Goal: Information Seeking & Learning: Find specific fact

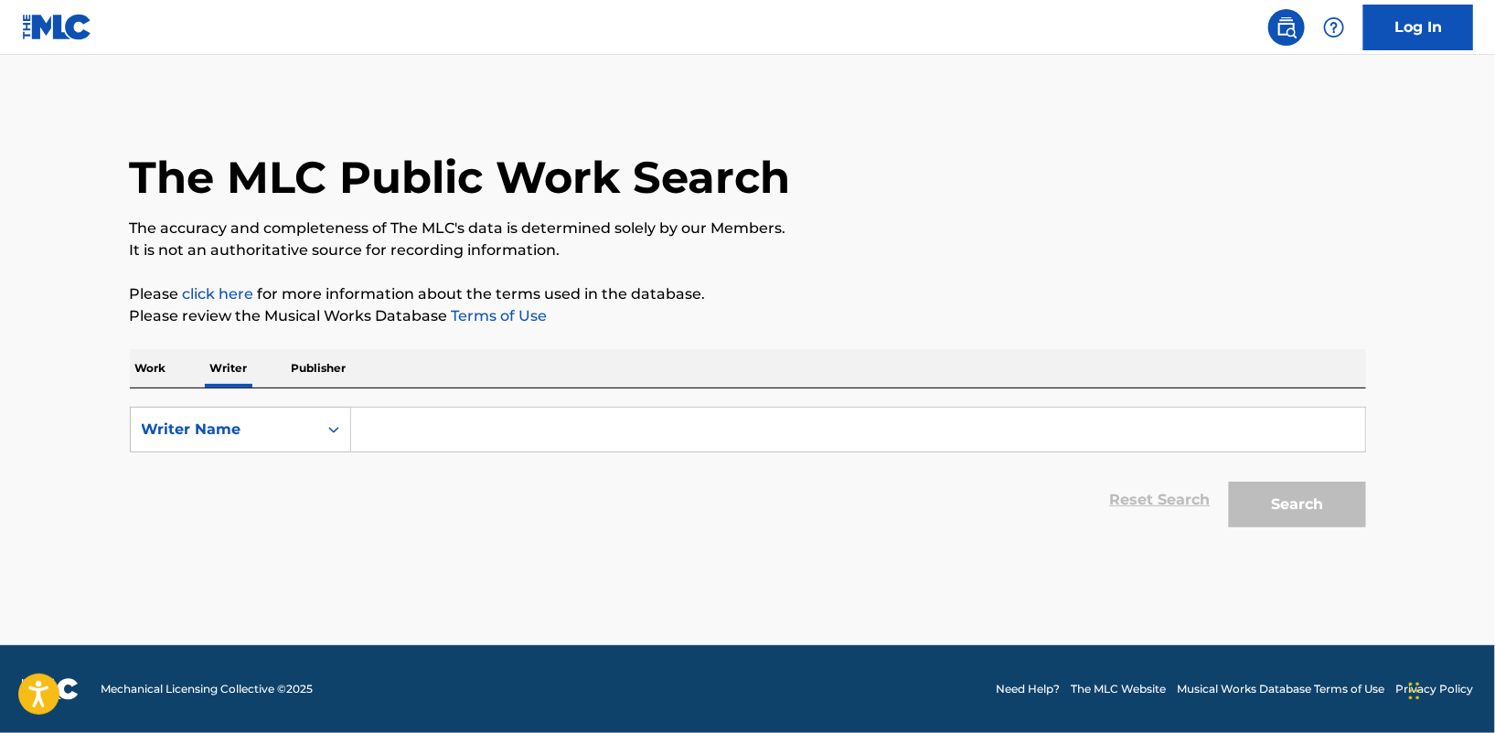
click at [398, 428] on input "Search Form" at bounding box center [858, 430] width 1014 height 44
click at [145, 366] on p "Work" at bounding box center [151, 368] width 42 height 38
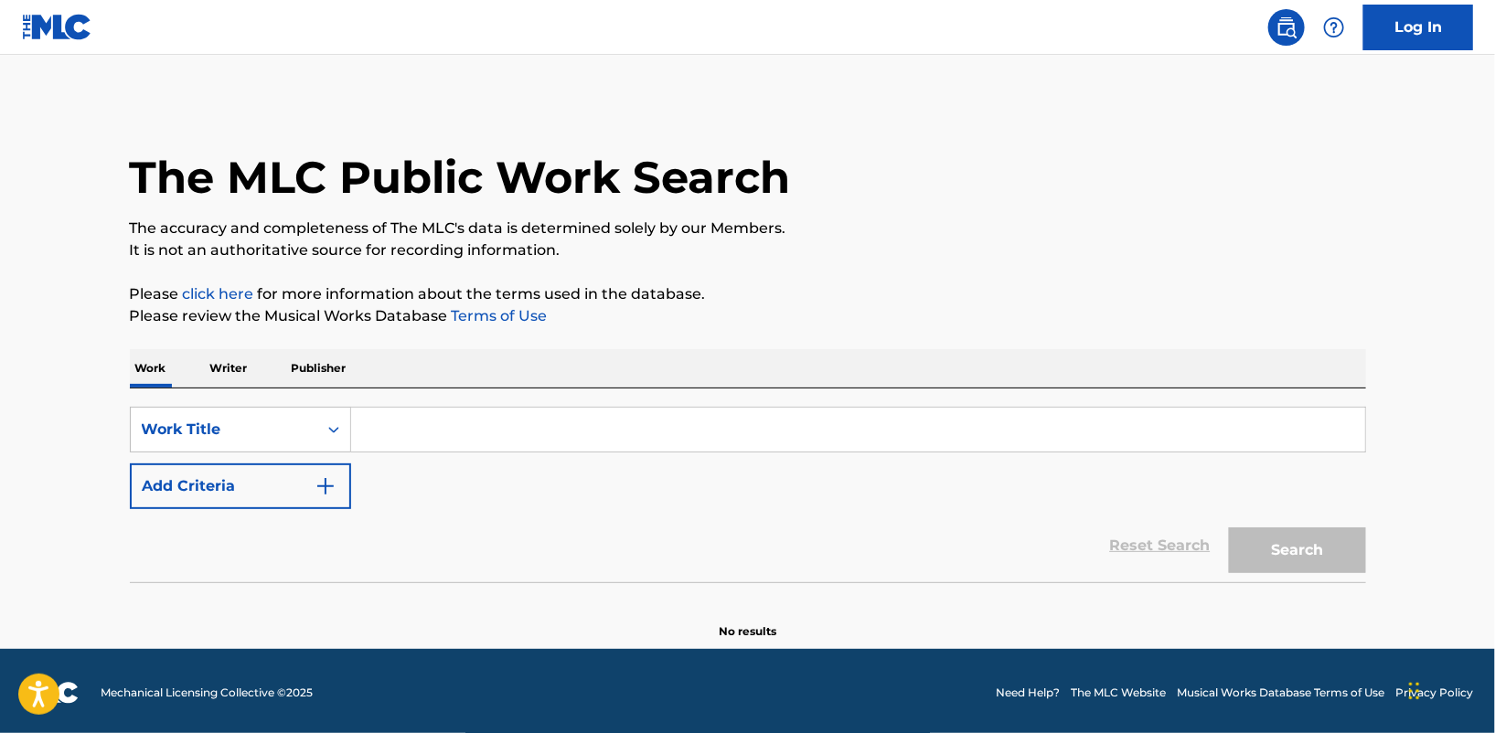
click at [376, 421] on input "Search Form" at bounding box center [858, 430] width 1014 height 44
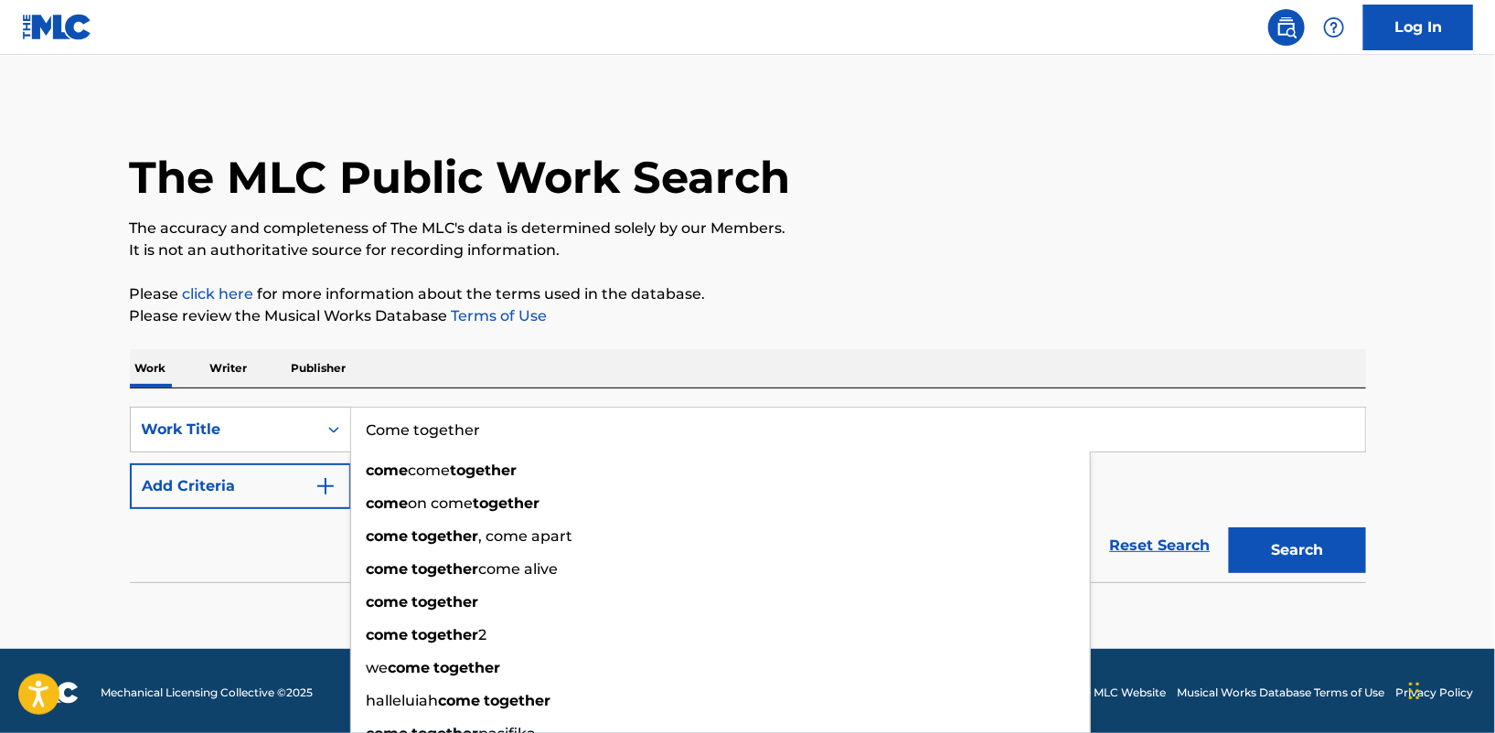
type input "Come together"
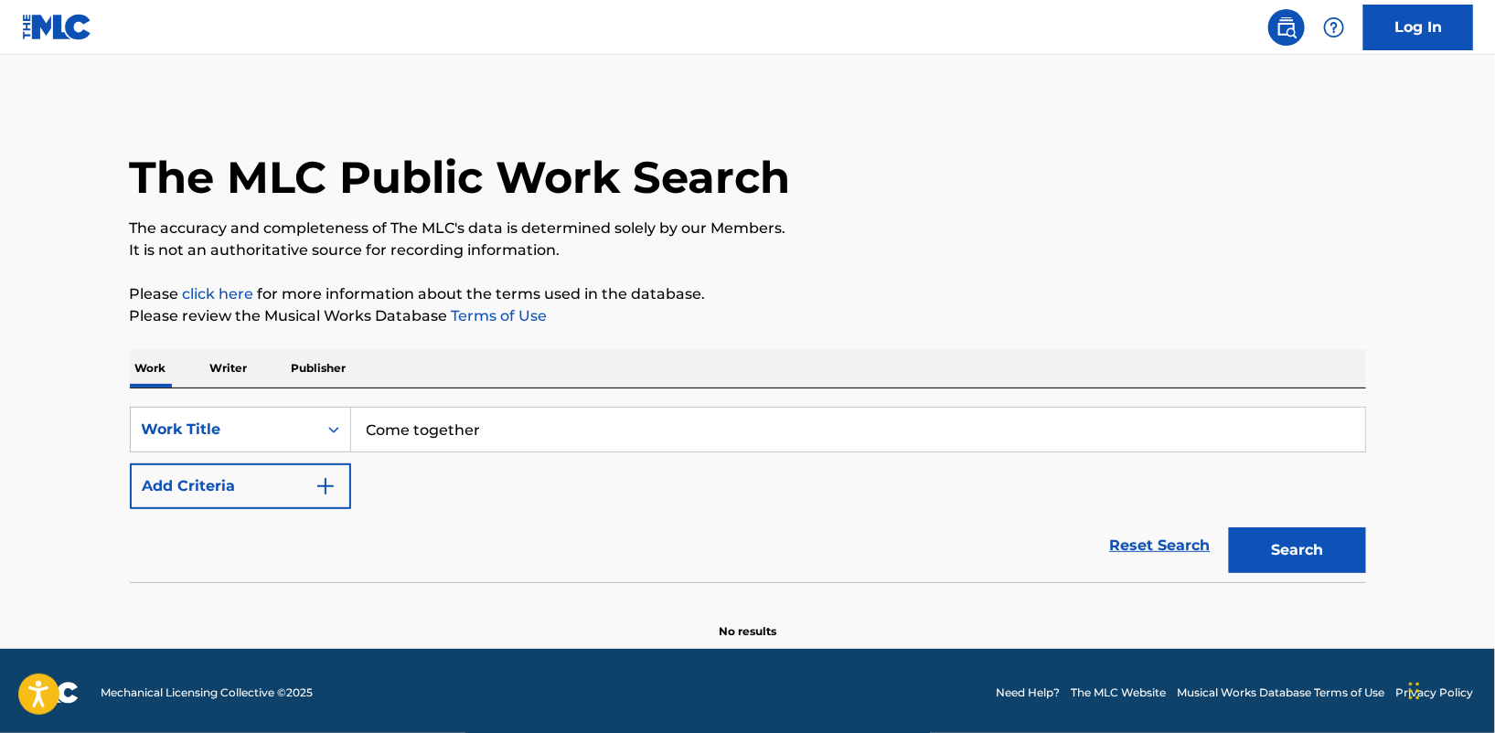
click at [322, 487] on img "Search Form" at bounding box center [326, 486] width 22 height 22
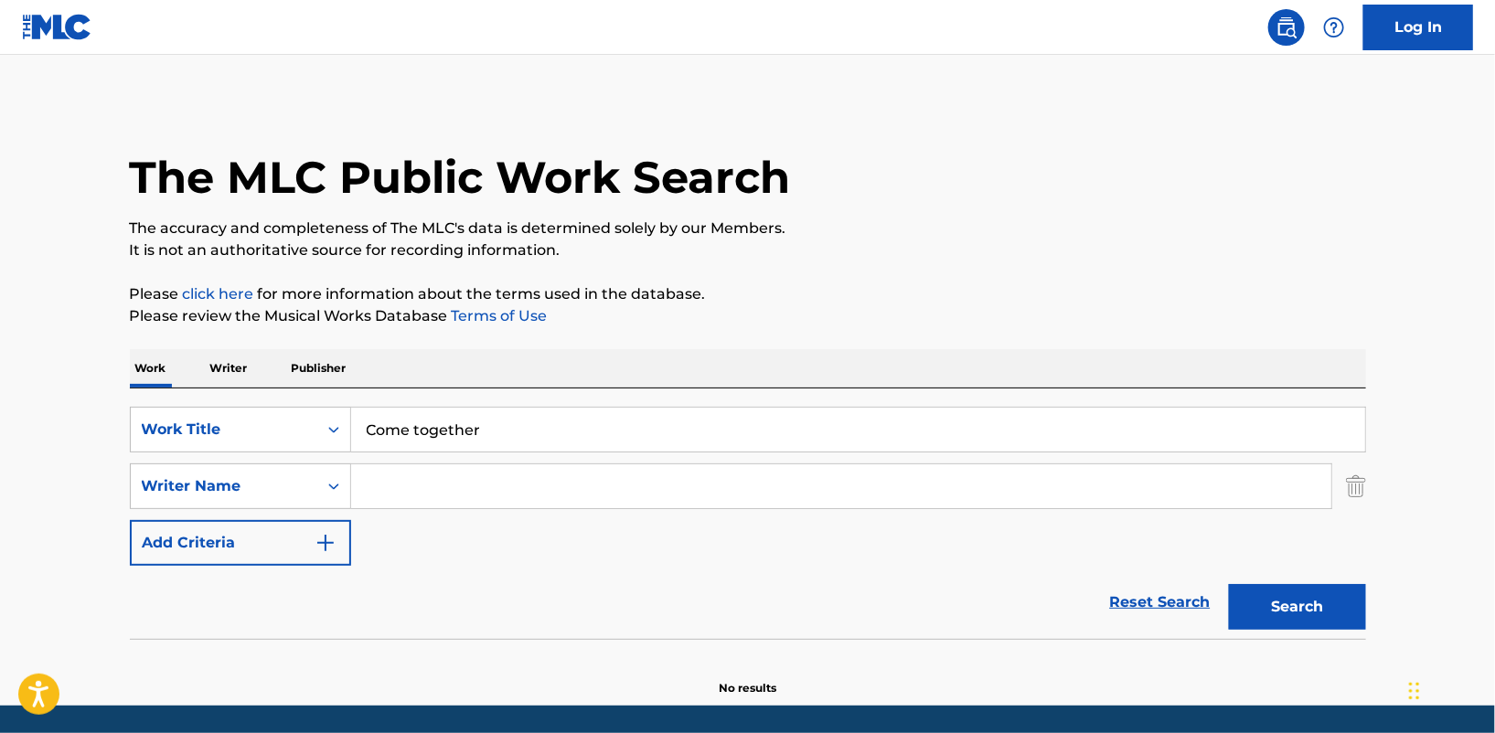
click at [370, 484] on input "Search Form" at bounding box center [841, 486] width 980 height 44
click at [325, 540] on img "Search Form" at bounding box center [326, 543] width 22 height 22
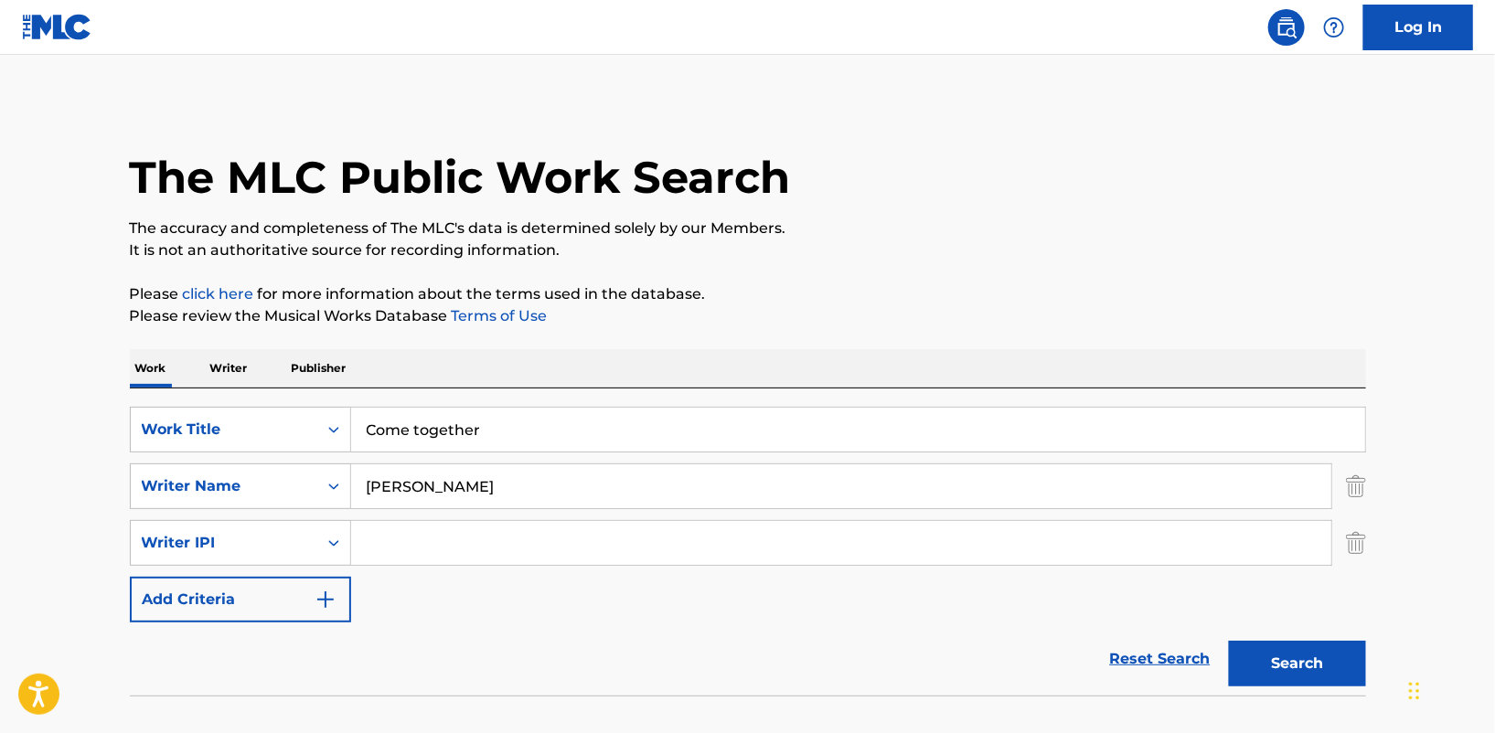
click at [473, 492] on input "[PERSON_NAME]" at bounding box center [841, 486] width 980 height 44
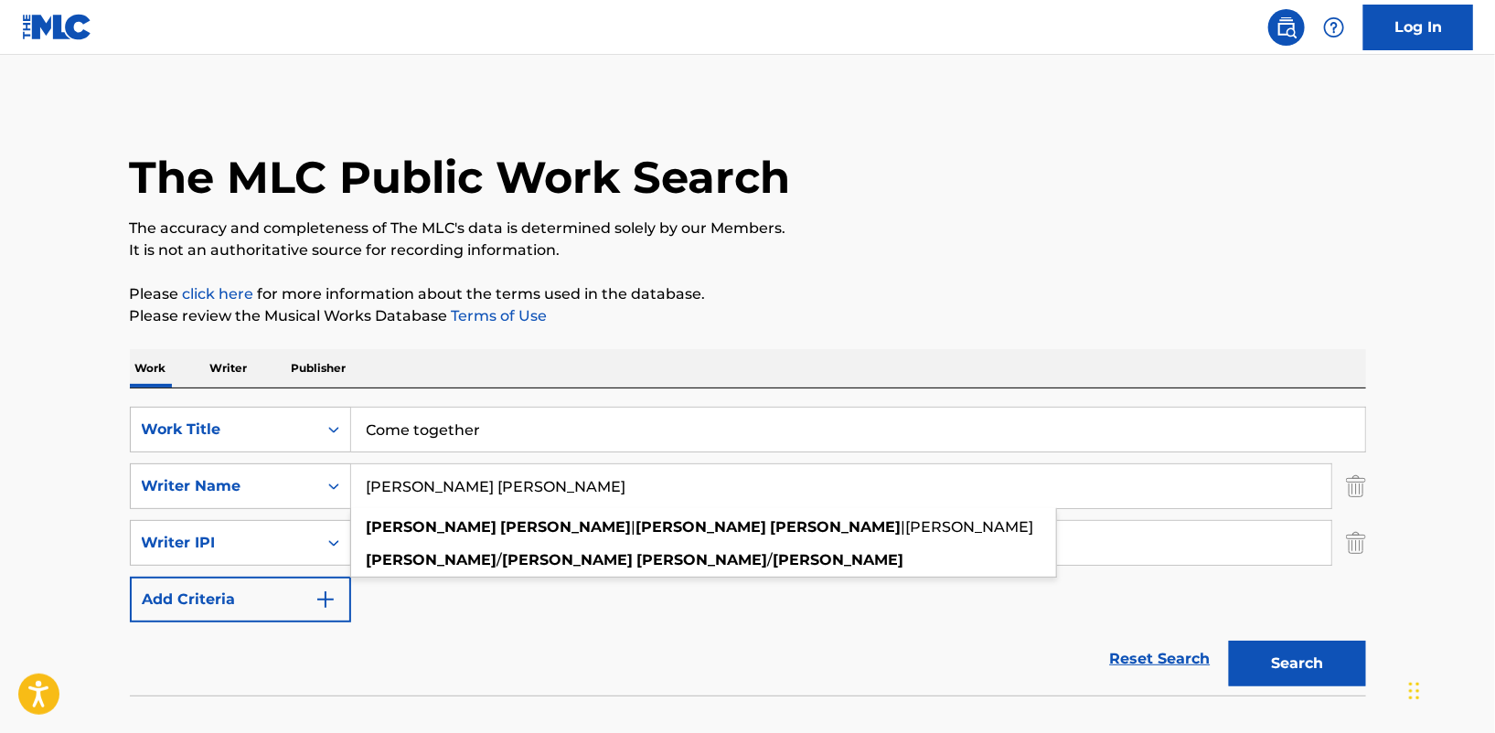
click at [1229, 641] on button "Search" at bounding box center [1297, 664] width 137 height 46
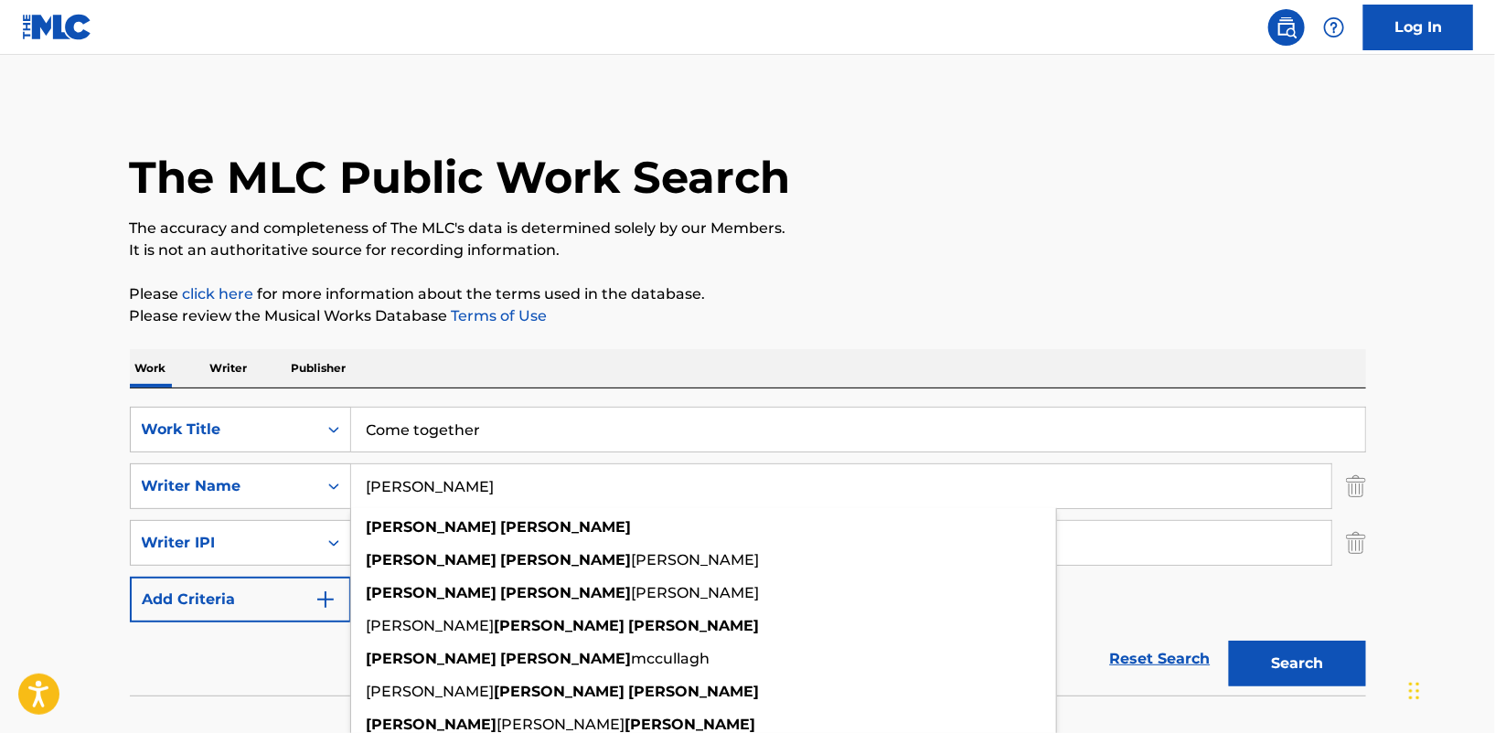
type input "[PERSON_NAME]"
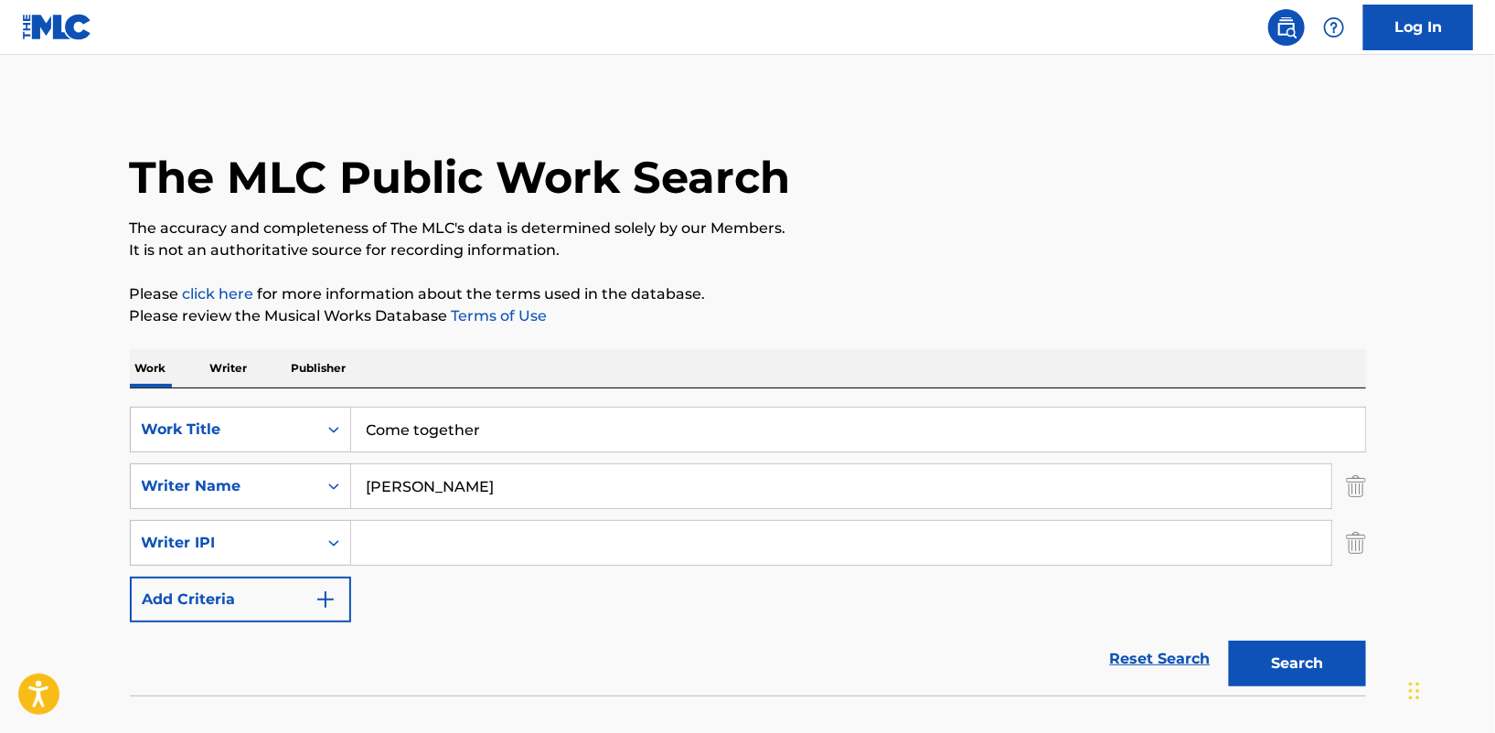
click at [1285, 663] on button "Search" at bounding box center [1297, 664] width 137 height 46
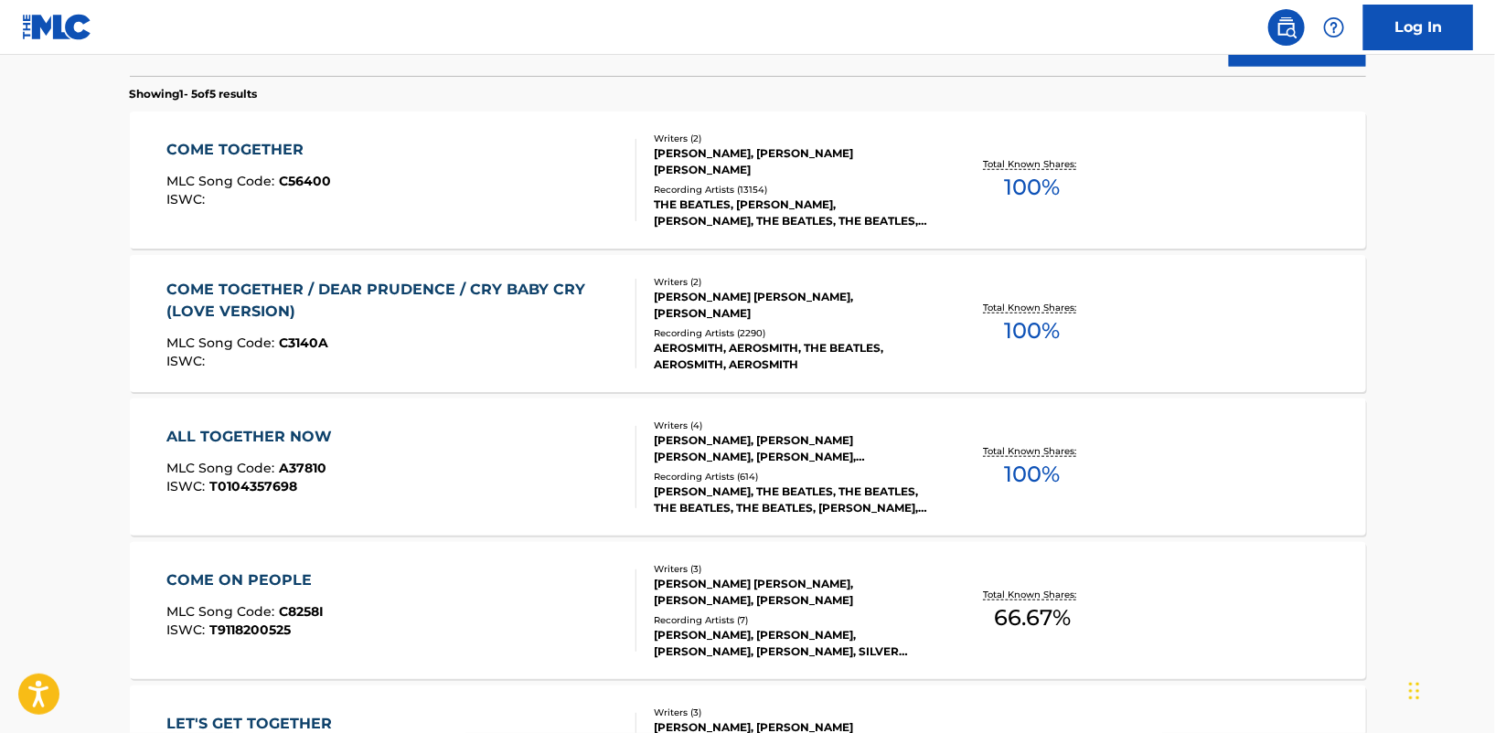
scroll to position [594, 0]
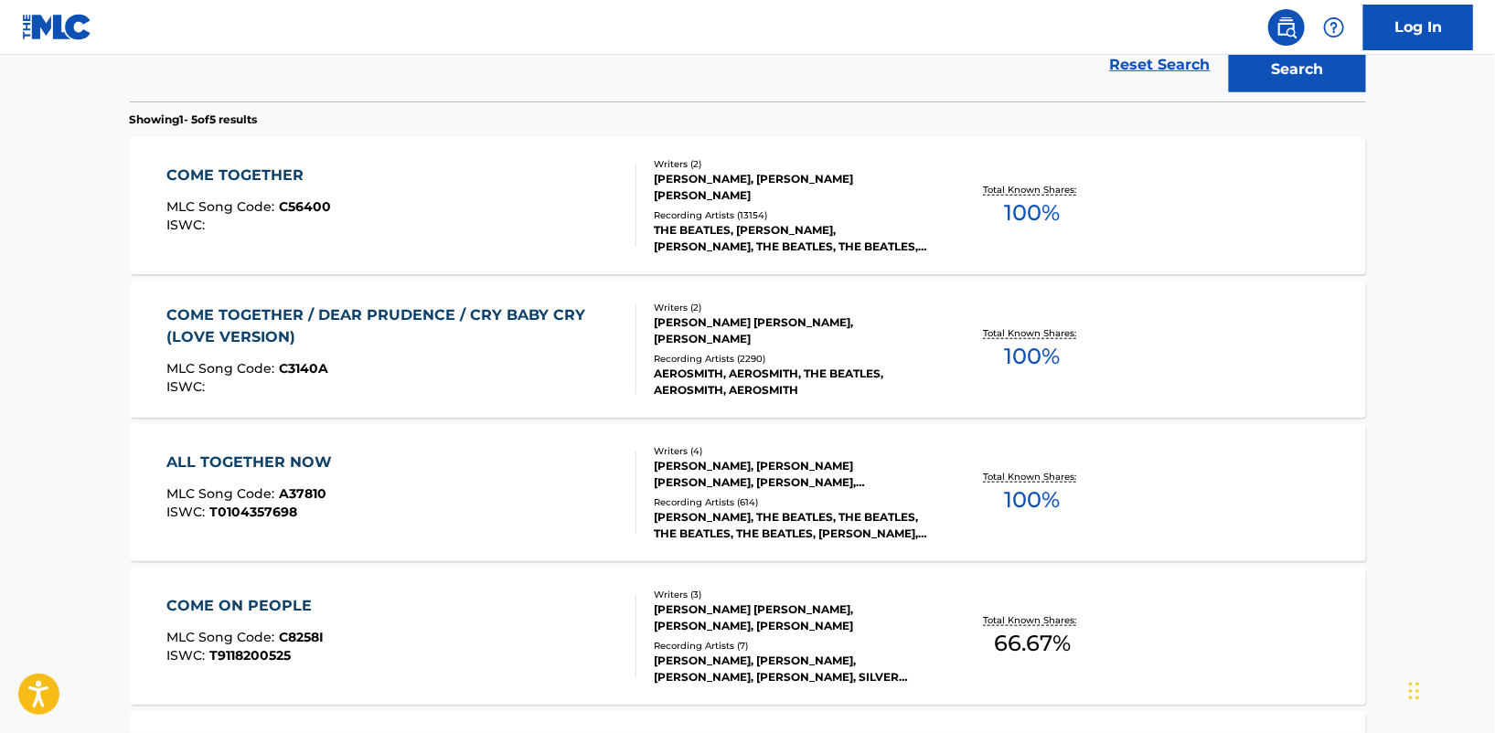
click at [240, 172] on div "COME TOGETHER" at bounding box center [248, 176] width 165 height 22
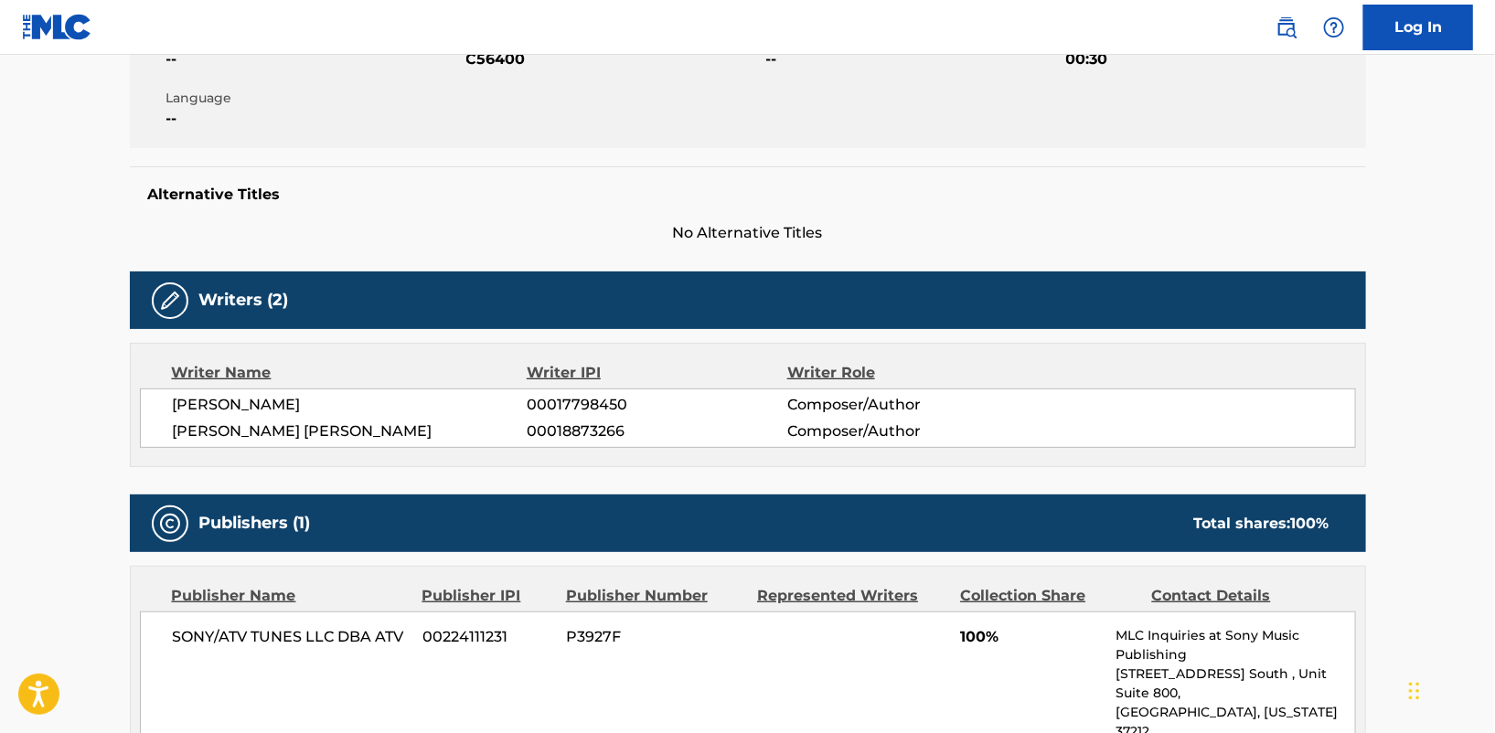
scroll to position [369, 0]
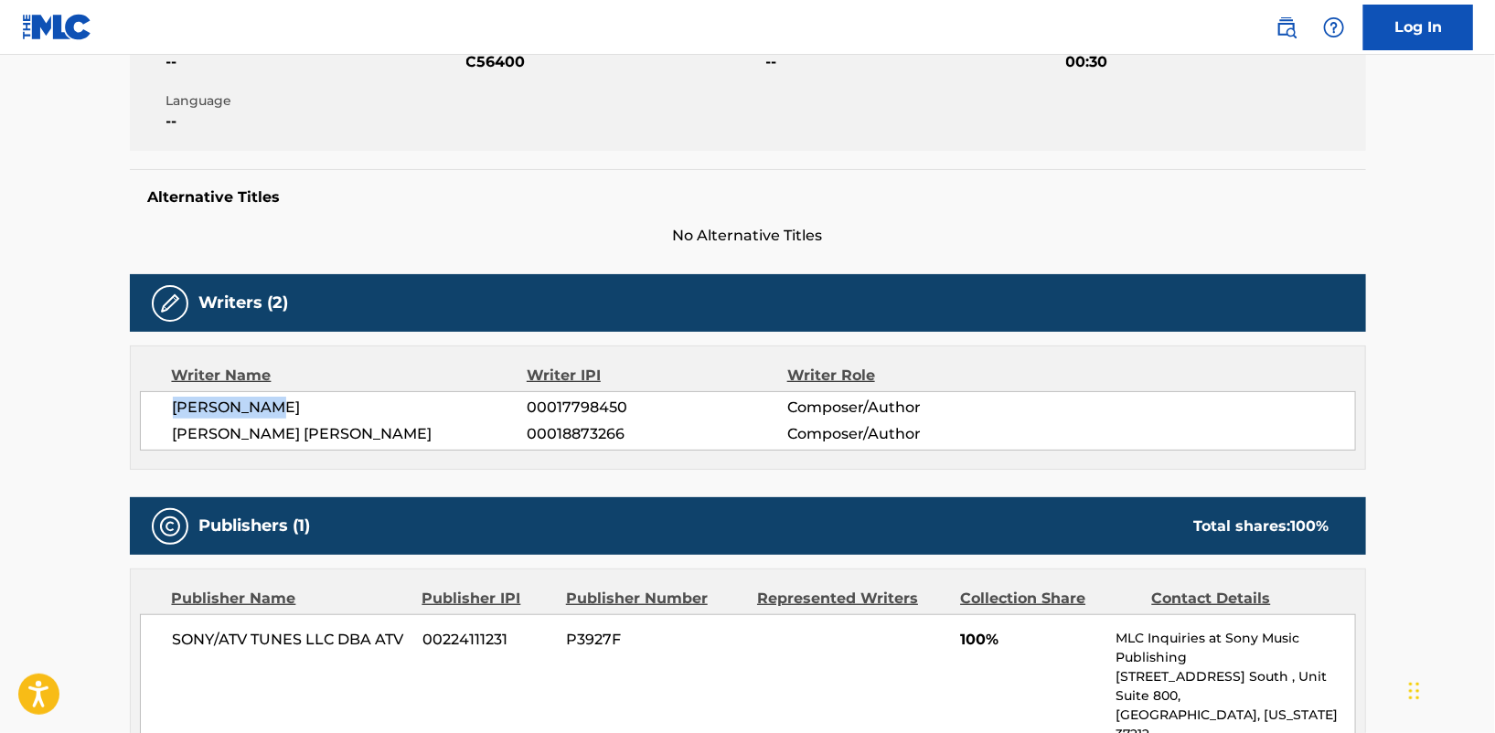
drag, startPoint x: 169, startPoint y: 400, endPoint x: 286, endPoint y: 401, distance: 117.0
click at [286, 401] on div "[PERSON_NAME] 00017798450 Composer/Author [PERSON_NAME] [PERSON_NAME] 000188732…" at bounding box center [748, 420] width 1216 height 59
copy span "[PERSON_NAME]"
